Goal: Task Accomplishment & Management: Manage account settings

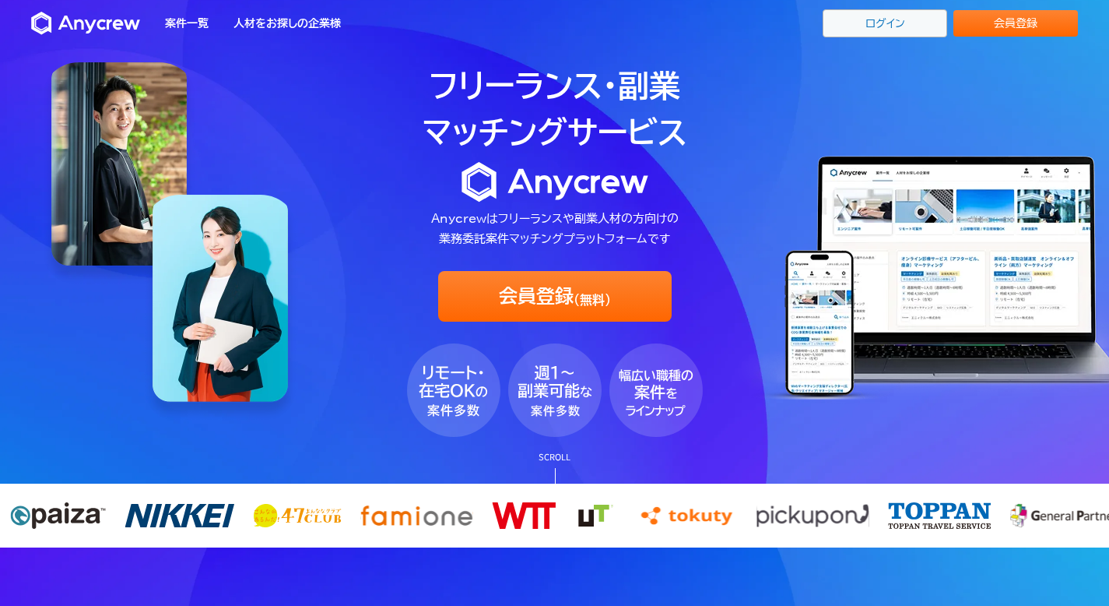
click at [896, 26] on link "ログイン" at bounding box center [885, 23] width 125 height 28
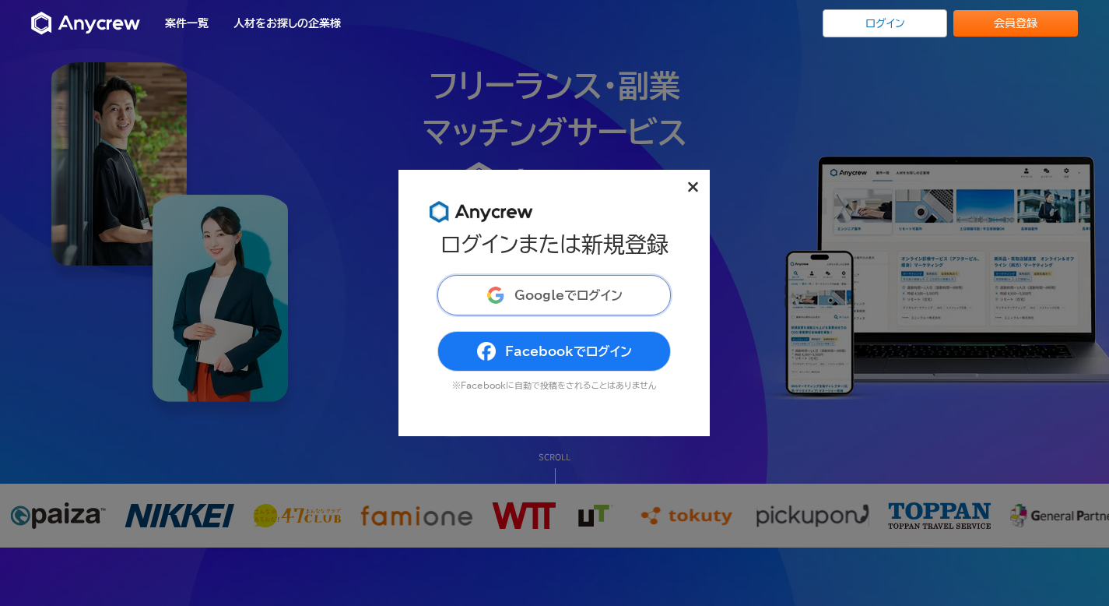
click at [571, 289] on span "Googleでログイン" at bounding box center [568, 295] width 108 height 12
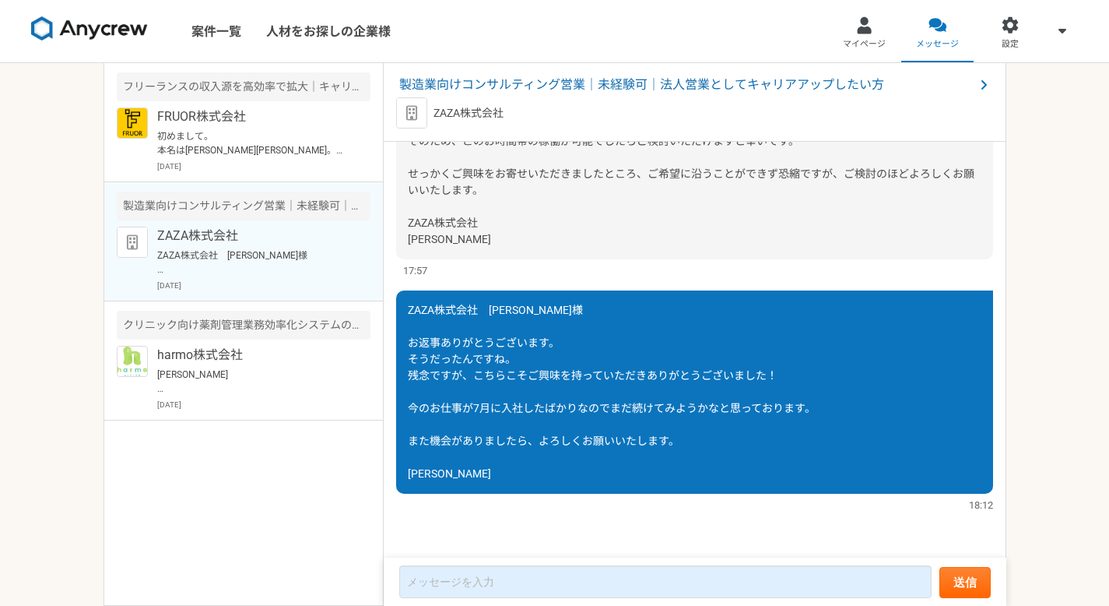
scroll to position [1291, 0]
click at [301, 132] on p "初めまして。 本名は諸見里優和申します。 お仕事に興味がありまして、お話聞かせていただきたく思いご連絡いたしました。 現在の私の状況ですが、平日週5日8時間勤…" at bounding box center [253, 143] width 192 height 28
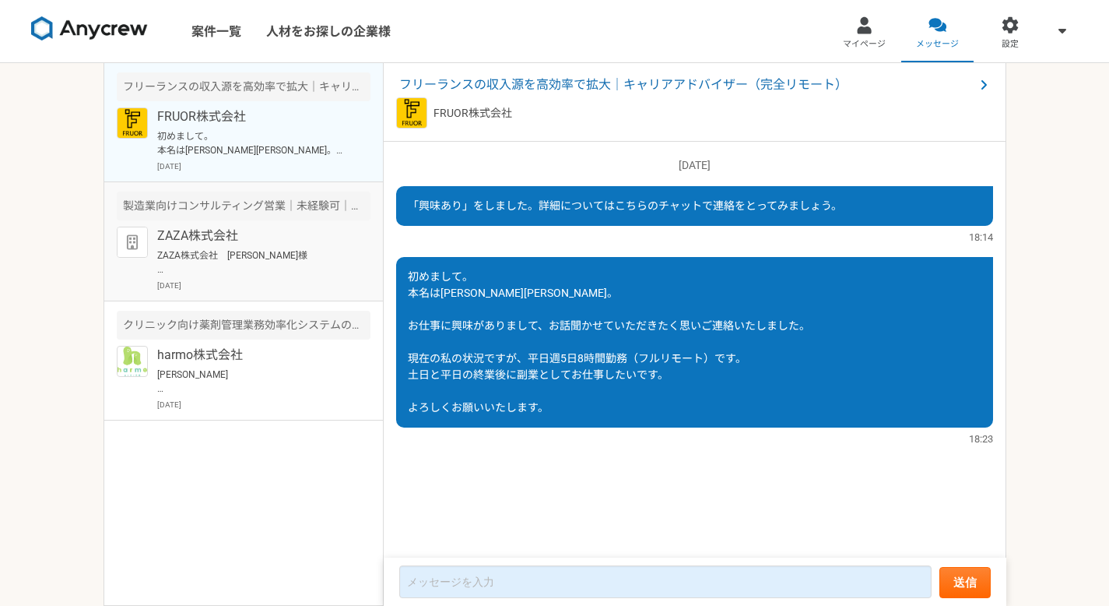
click at [274, 255] on p "ZAZA株式会社　伊藤様 お返事ありがとうございます。 そうだったんですね。 残念ですが、こちらこそご興味を持っていただきありがとうございました！ 今のお仕事…" at bounding box center [253, 262] width 192 height 28
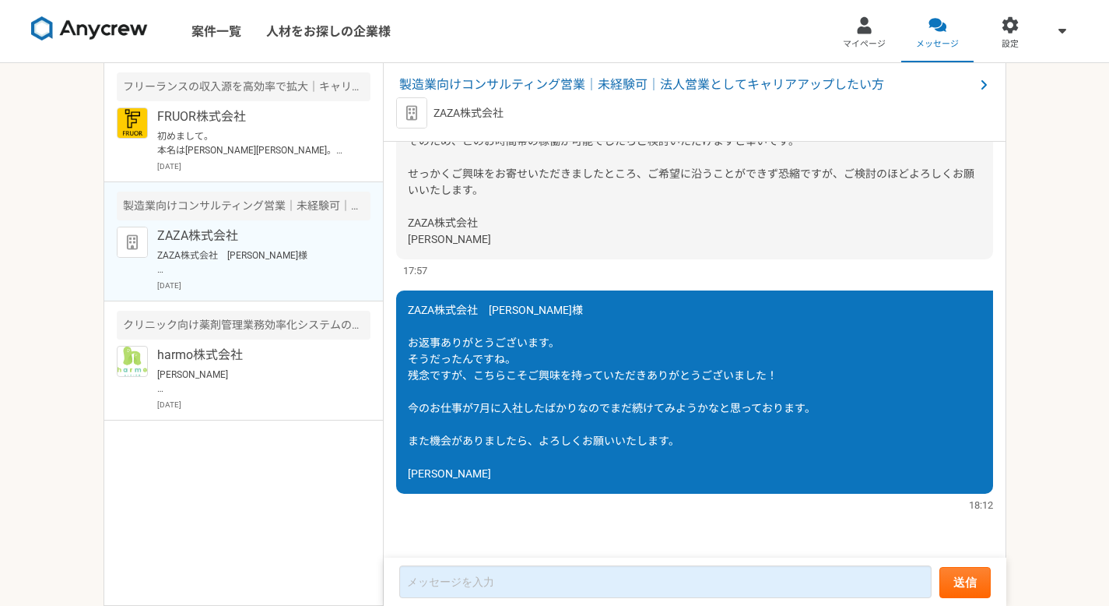
scroll to position [1347, 0]
click at [290, 382] on p "佐藤花様 harmo株式会社の髙野と申します。 現在、弊社ではクリニックに営業、もしくはご紹介をいただけるパートナー様を募集中です。 商材は「harmoおくす…" at bounding box center [253, 381] width 192 height 28
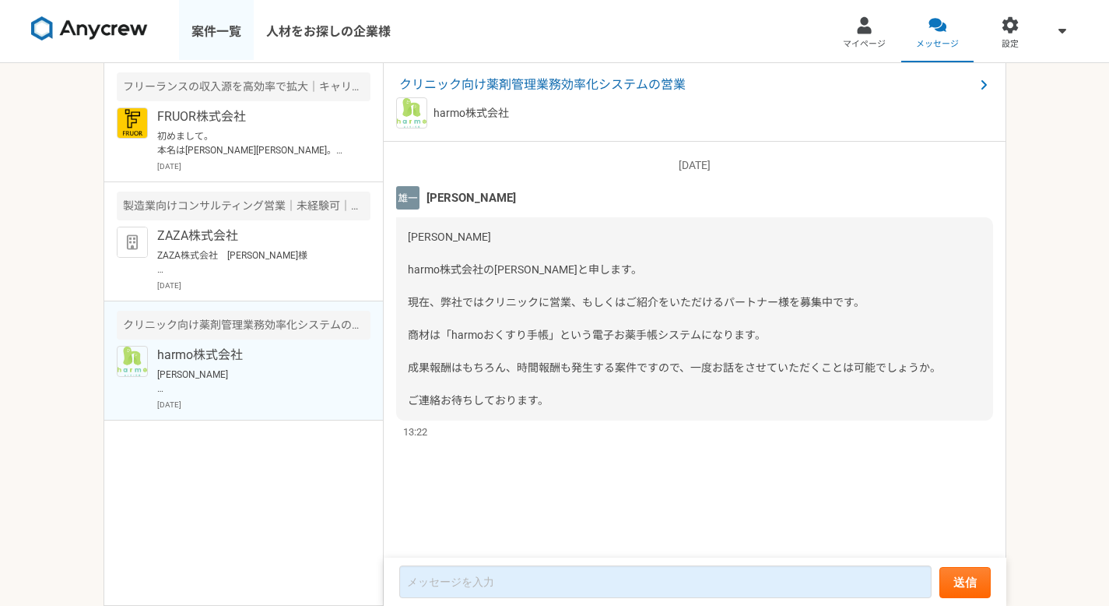
click at [223, 37] on link "案件一覧" at bounding box center [216, 31] width 75 height 62
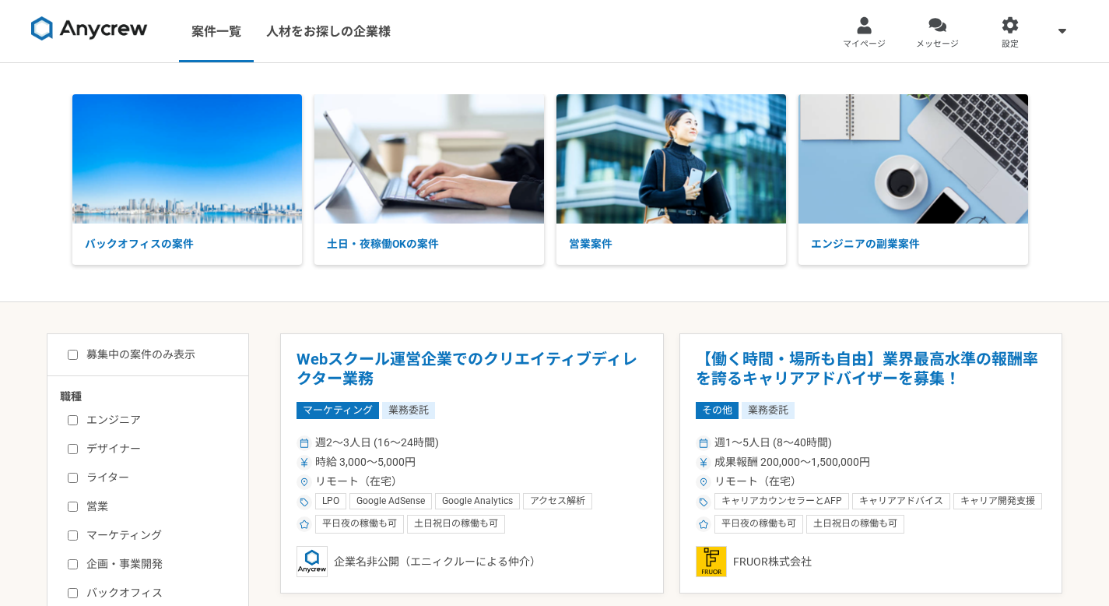
click at [223, 37] on link "案件一覧" at bounding box center [216, 31] width 75 height 62
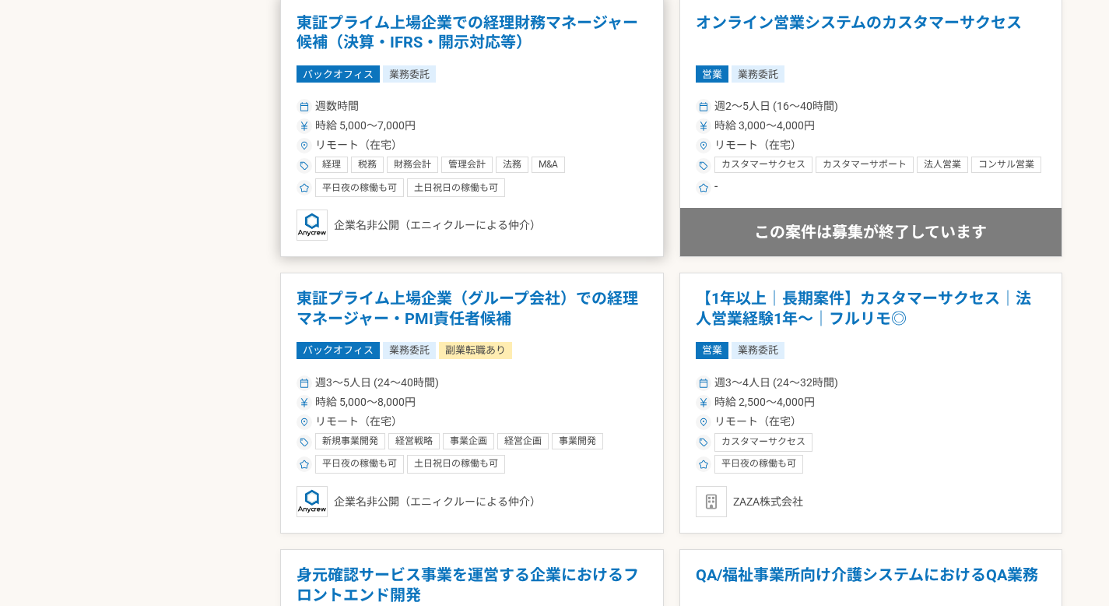
scroll to position [2527, 0]
